Goal: Find specific page/section: Find specific page/section

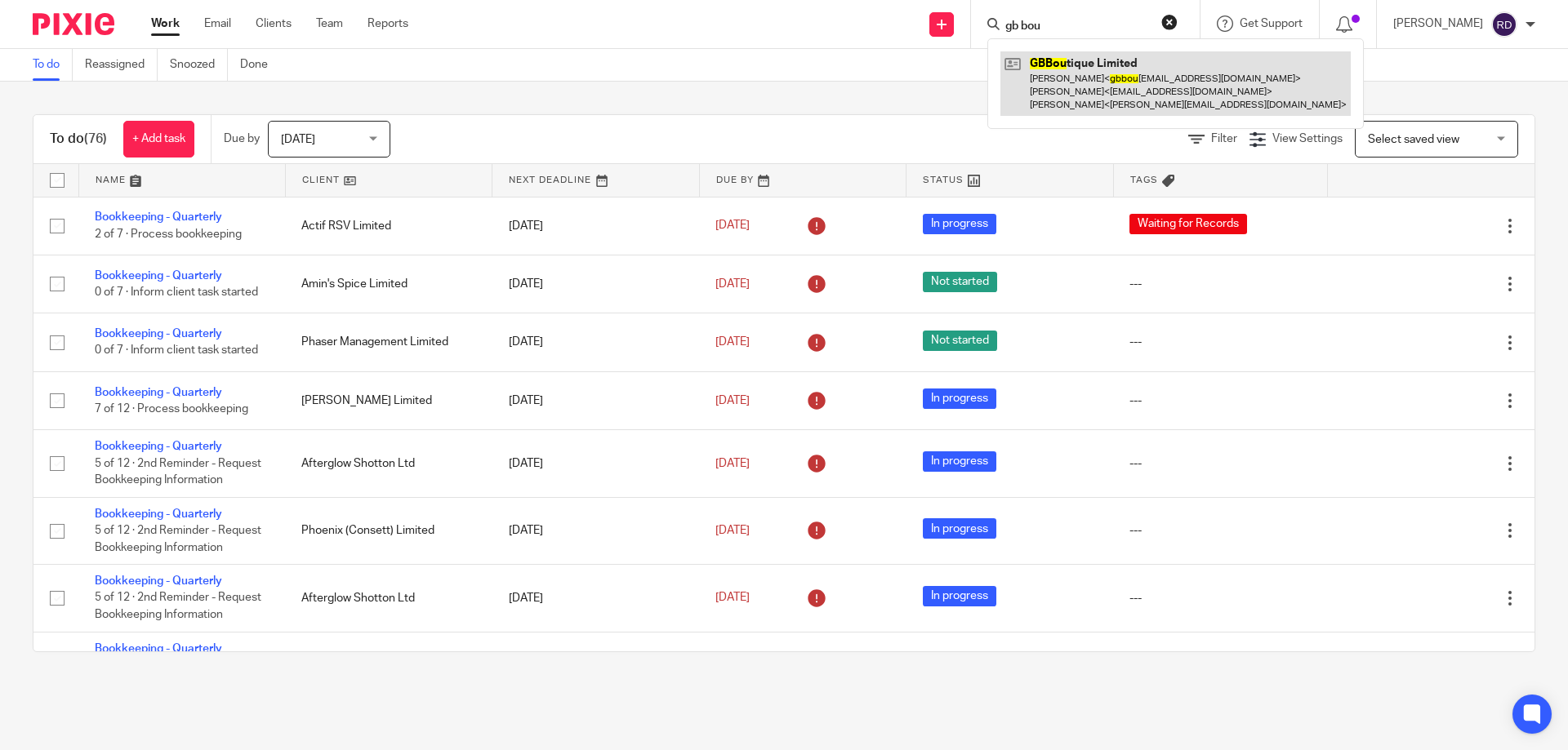
type input "gb bou"
click at [1159, 81] on link at bounding box center [1176, 84] width 350 height 64
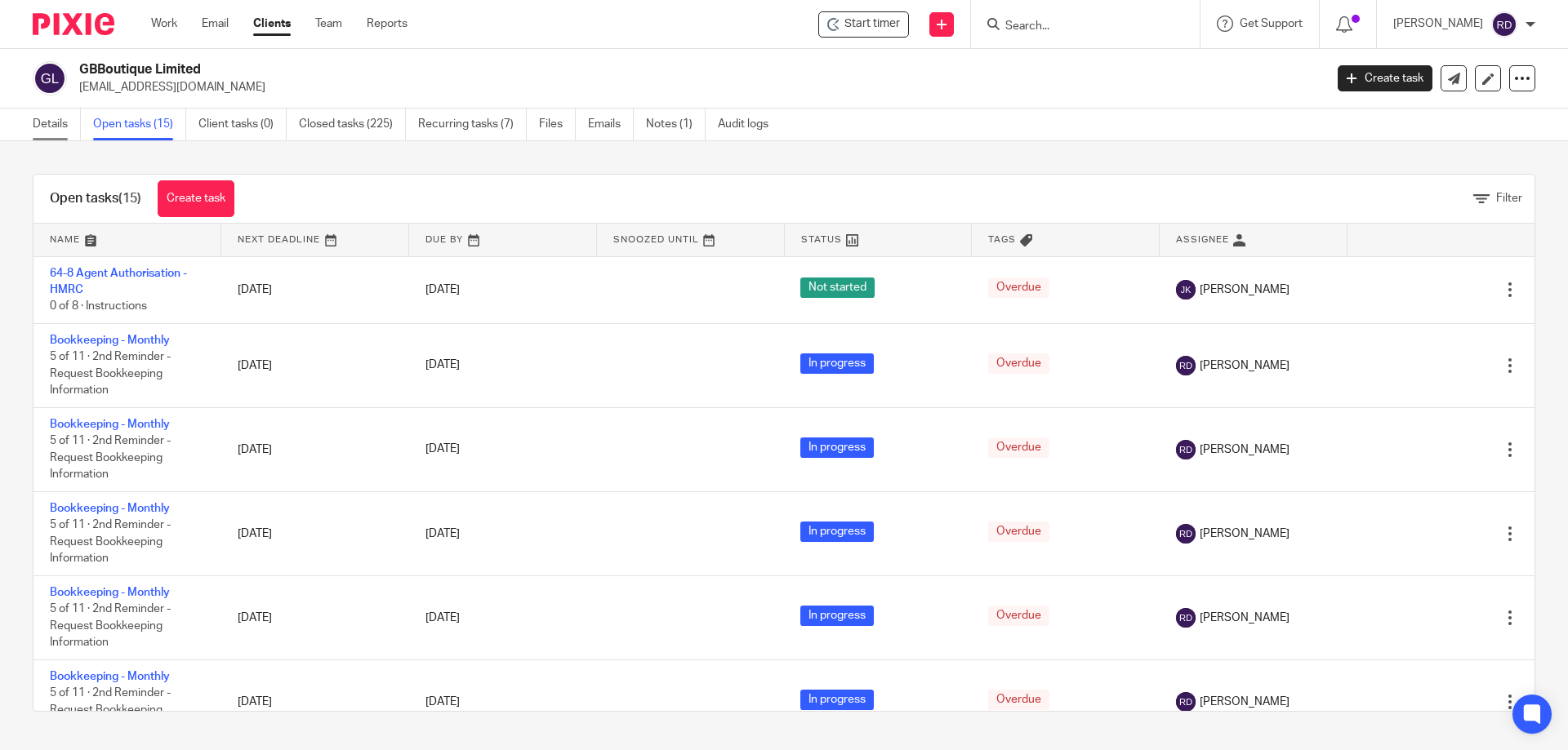
click at [44, 119] on link "Details" at bounding box center [57, 125] width 48 height 32
